Goal: Information Seeking & Learning: Find specific fact

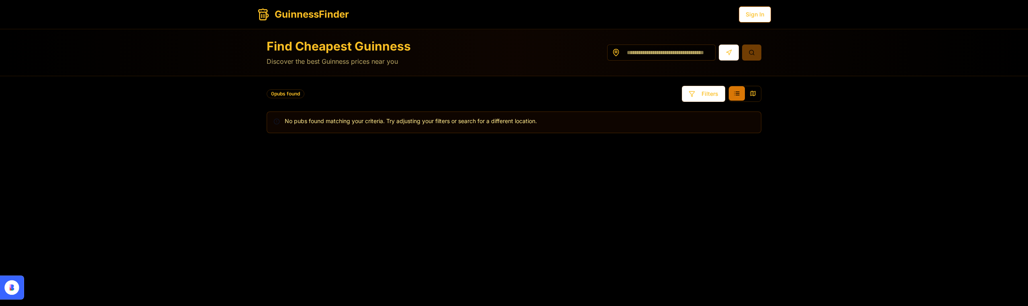
click at [155, 298] on div "Find Cheapest Guinness Discover the best Guinness prices near you 0 pubs found …" at bounding box center [514, 182] width 1028 height 306
click at [692, 53] on input at bounding box center [661, 53] width 108 height 16
type input "******"
